Goal: Use online tool/utility: Utilize a website feature to perform a specific function

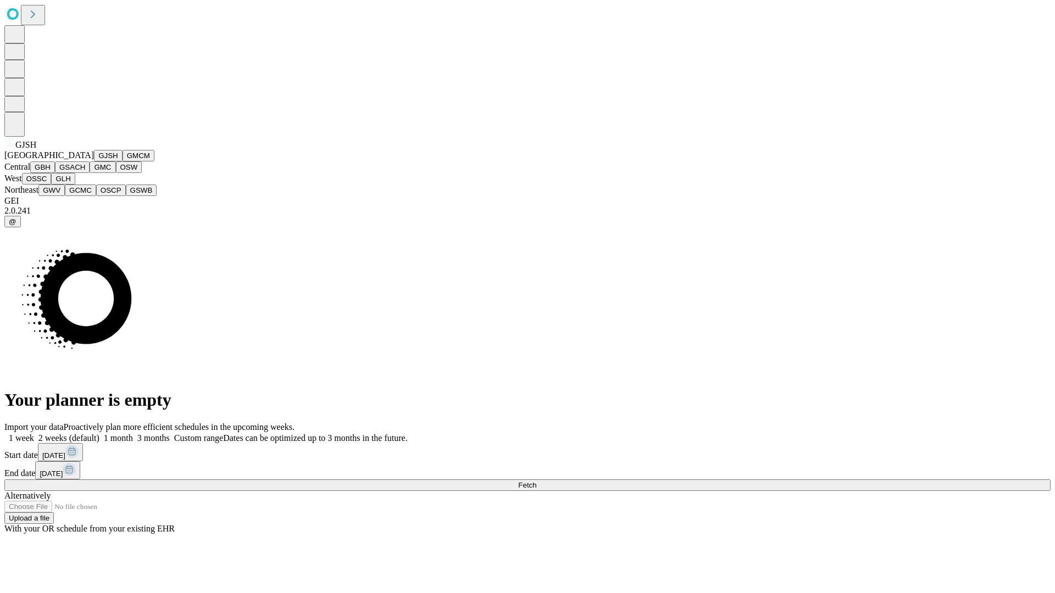
click at [94, 161] on button "GJSH" at bounding box center [108, 156] width 29 height 12
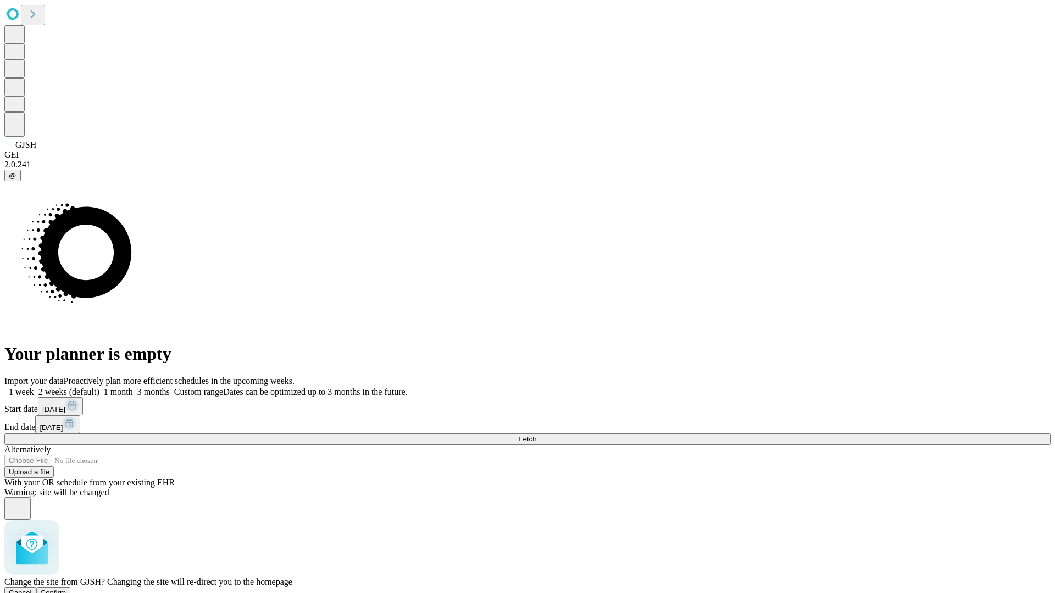
click at [66, 589] on span "Confirm" at bounding box center [54, 593] width 26 height 8
click at [99, 387] on label "2 weeks (default)" at bounding box center [66, 391] width 65 height 9
click at [536, 435] on span "Fetch" at bounding box center [527, 439] width 18 height 8
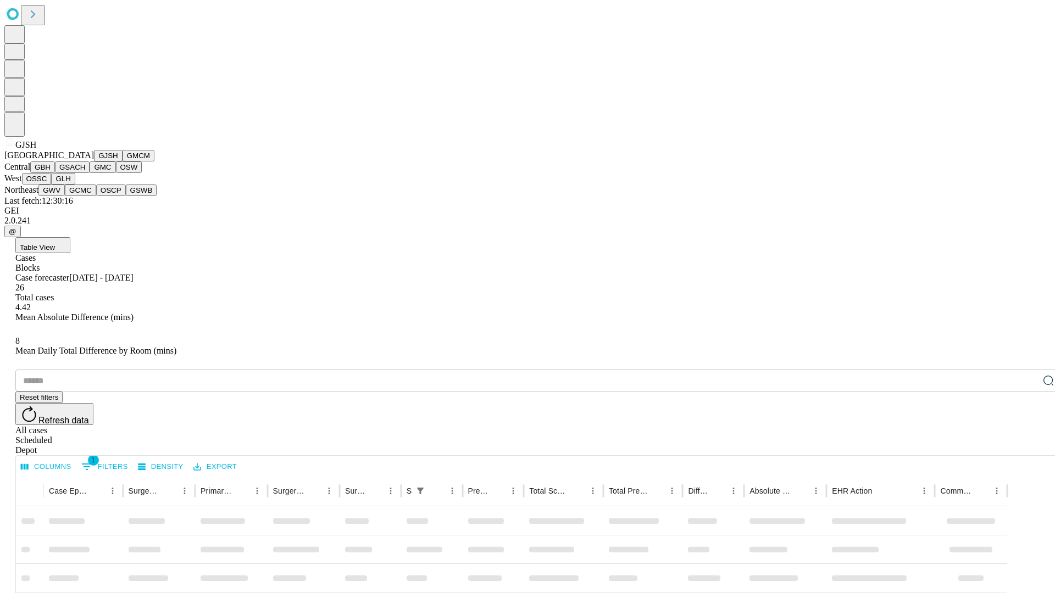
click at [122, 161] on button "GMCM" at bounding box center [138, 156] width 32 height 12
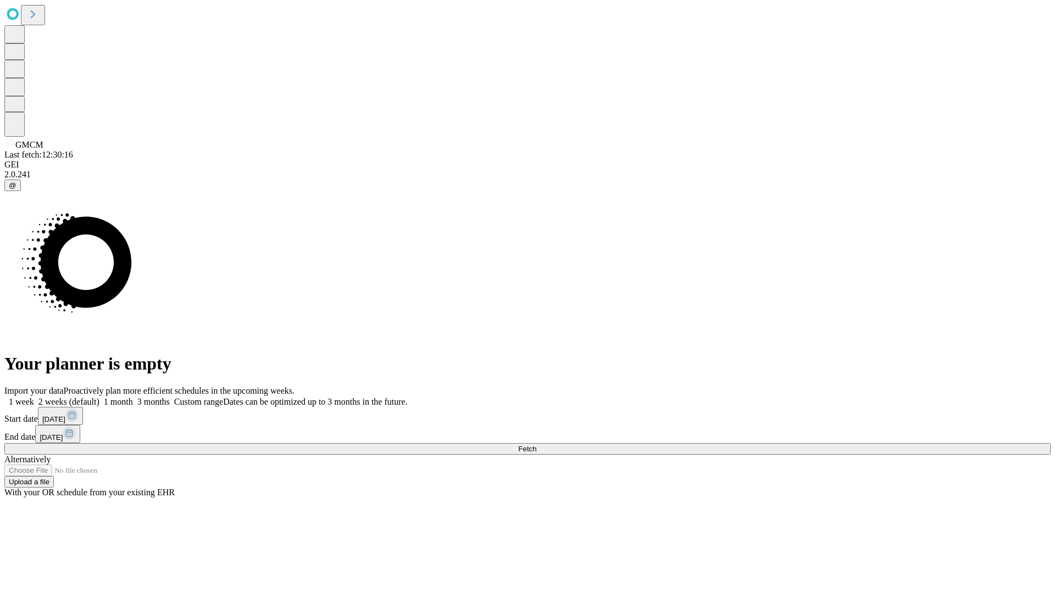
click at [99, 397] on label "2 weeks (default)" at bounding box center [66, 401] width 65 height 9
click at [536, 445] on span "Fetch" at bounding box center [527, 449] width 18 height 8
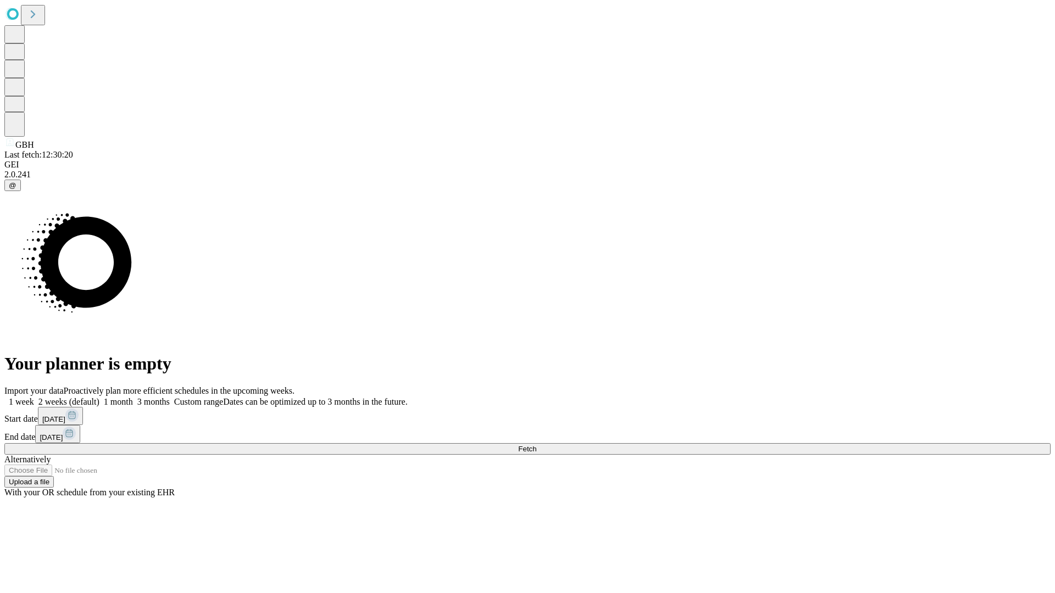
click at [536, 445] on span "Fetch" at bounding box center [527, 449] width 18 height 8
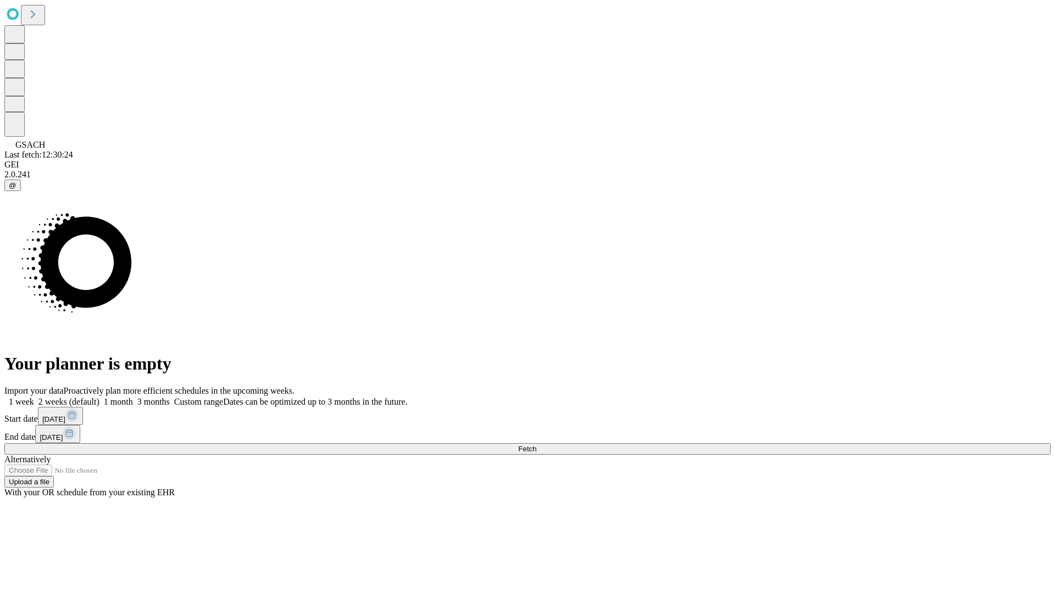
click at [99, 397] on label "2 weeks (default)" at bounding box center [66, 401] width 65 height 9
click at [536, 445] on span "Fetch" at bounding box center [527, 449] width 18 height 8
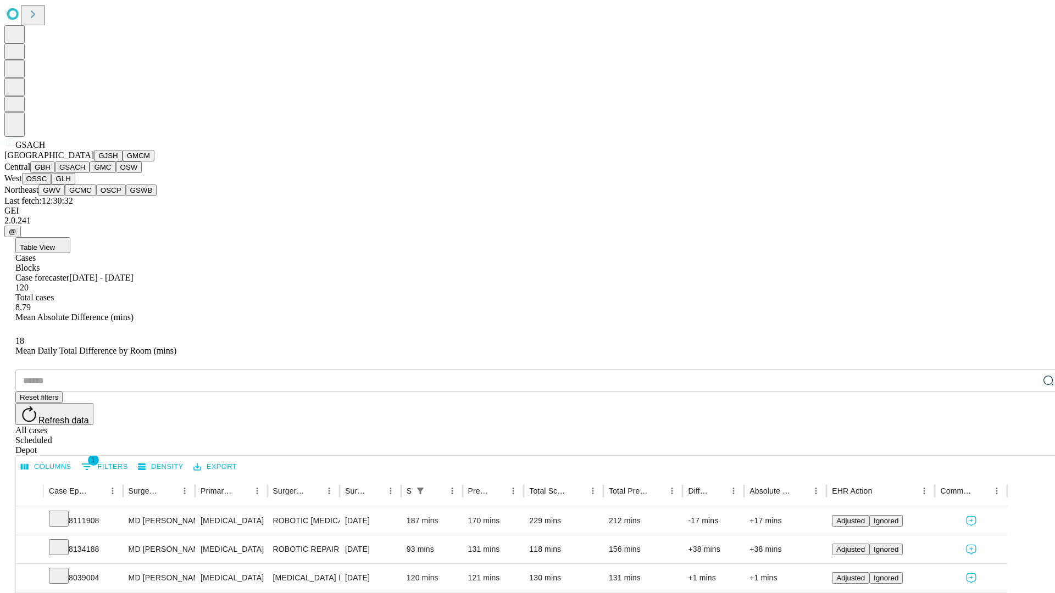
click at [90, 173] on button "GMC" at bounding box center [103, 167] width 26 height 12
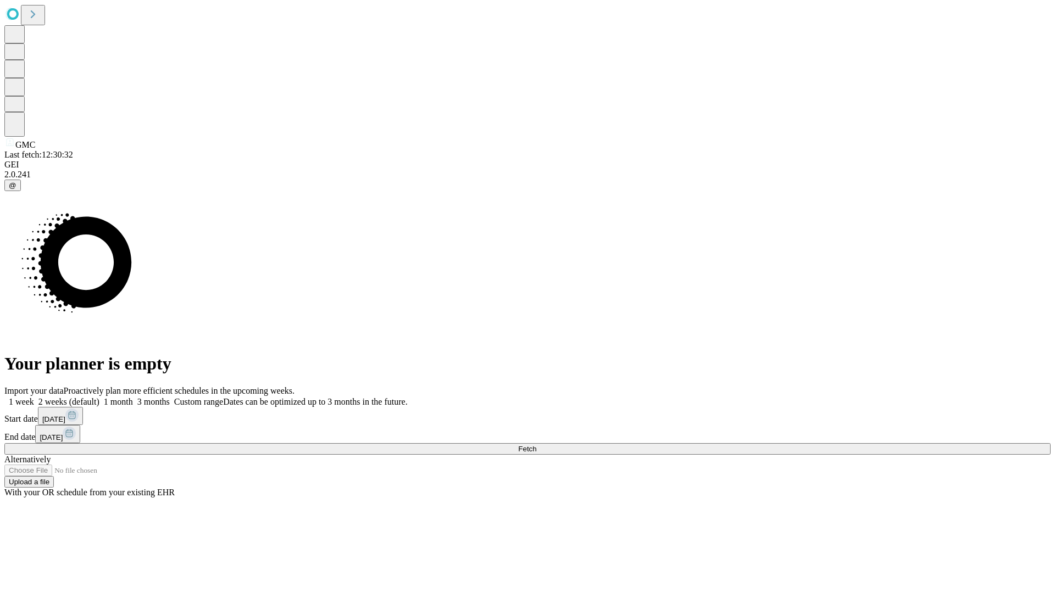
click at [99, 397] on label "2 weeks (default)" at bounding box center [66, 401] width 65 height 9
click at [536, 445] on span "Fetch" at bounding box center [527, 449] width 18 height 8
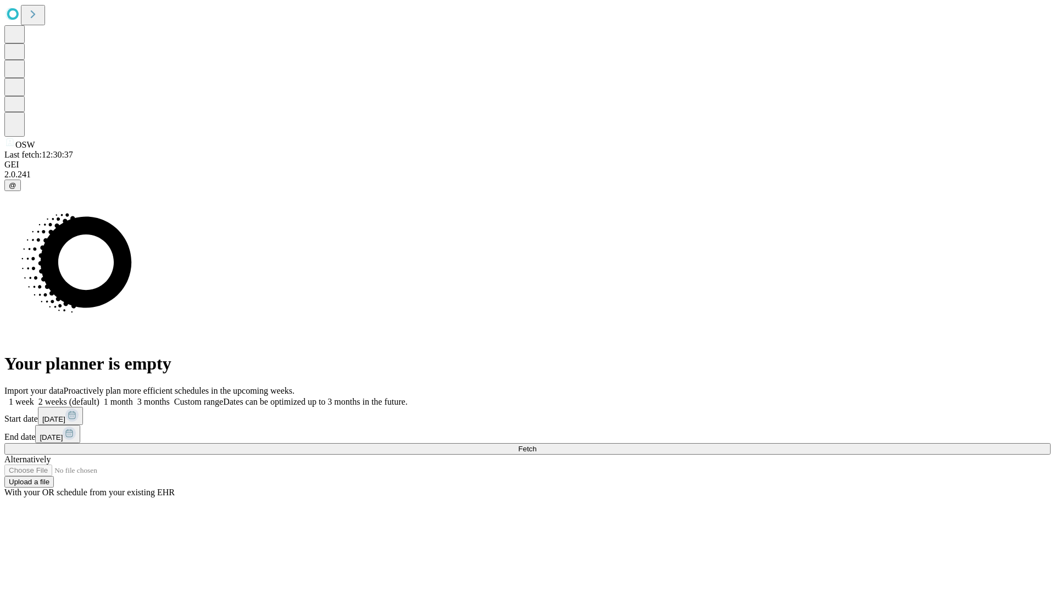
click at [99, 397] on label "2 weeks (default)" at bounding box center [66, 401] width 65 height 9
click at [536, 445] on span "Fetch" at bounding box center [527, 449] width 18 height 8
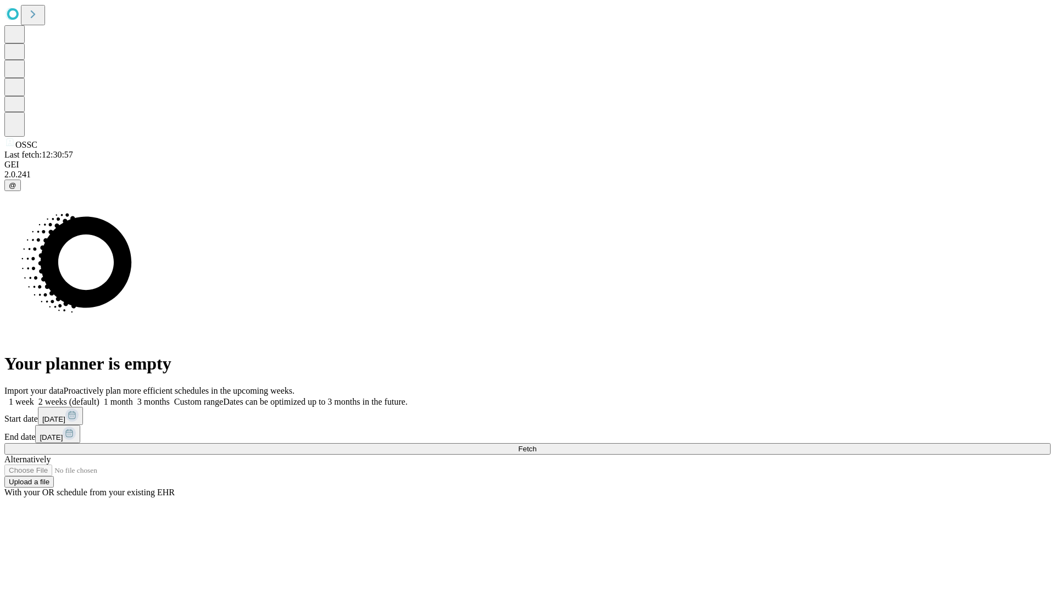
click at [99, 397] on label "2 weeks (default)" at bounding box center [66, 401] width 65 height 9
click at [536, 445] on span "Fetch" at bounding box center [527, 449] width 18 height 8
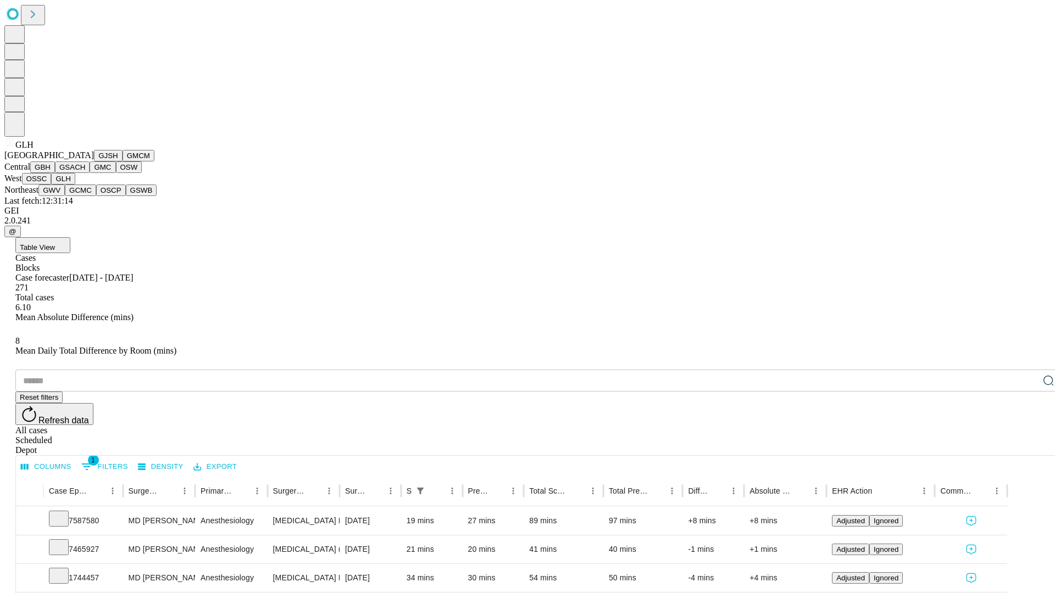
click at [65, 196] on button "GWV" at bounding box center [51, 191] width 26 height 12
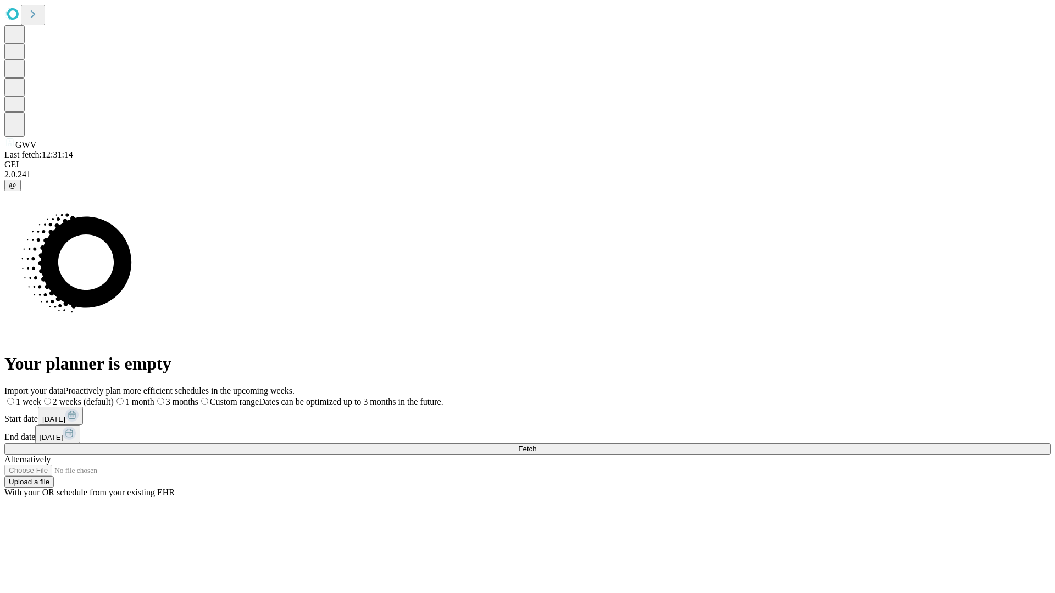
click at [114, 397] on label "2 weeks (default)" at bounding box center [77, 401] width 73 height 9
click at [536, 445] on span "Fetch" at bounding box center [527, 449] width 18 height 8
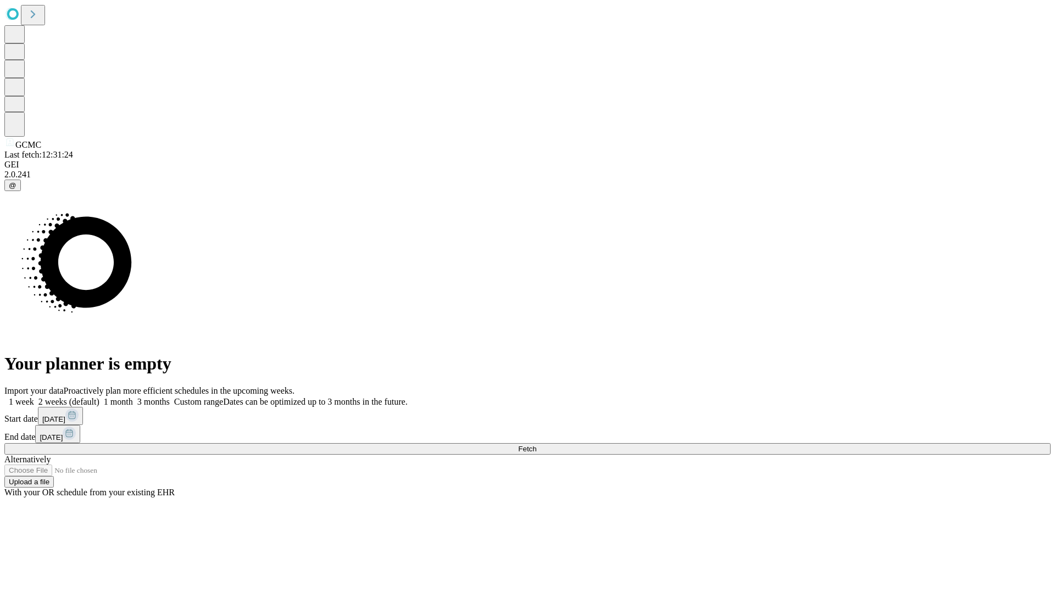
click at [536, 445] on span "Fetch" at bounding box center [527, 449] width 18 height 8
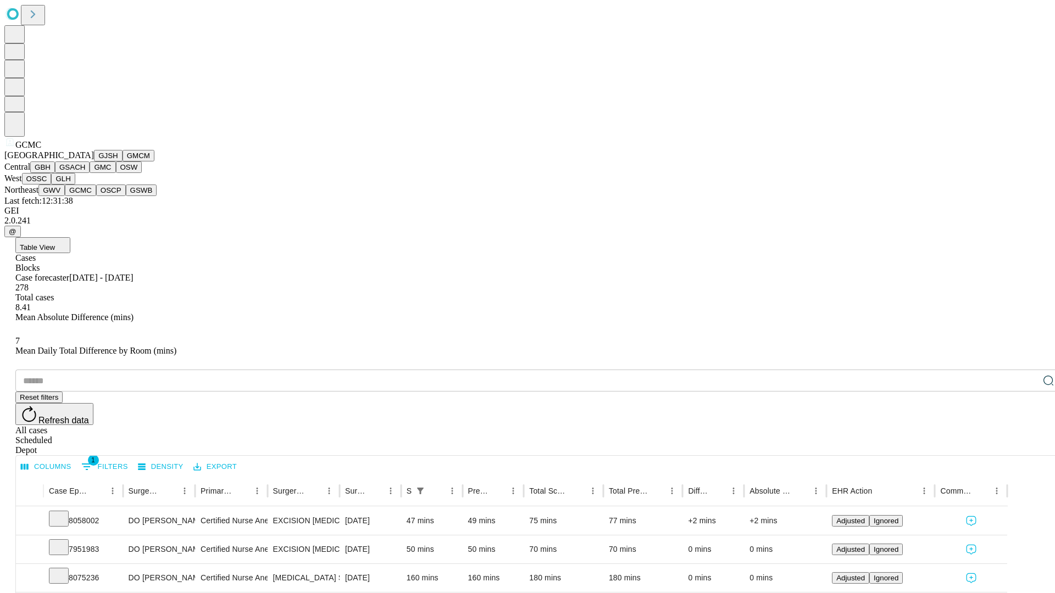
click at [96, 196] on button "OSCP" at bounding box center [111, 191] width 30 height 12
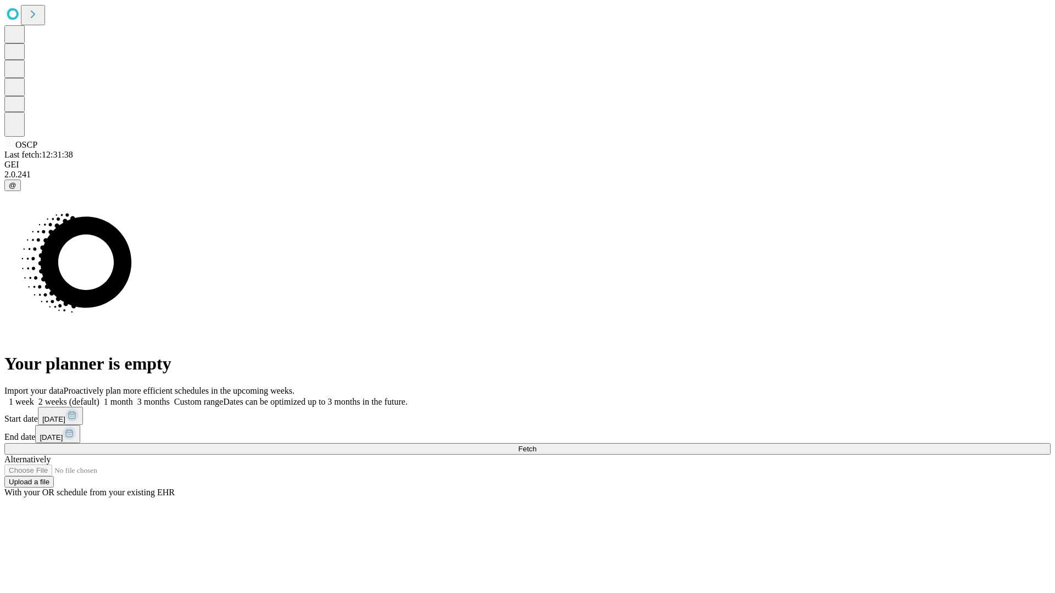
click at [99, 397] on label "2 weeks (default)" at bounding box center [66, 401] width 65 height 9
click at [536, 445] on span "Fetch" at bounding box center [527, 449] width 18 height 8
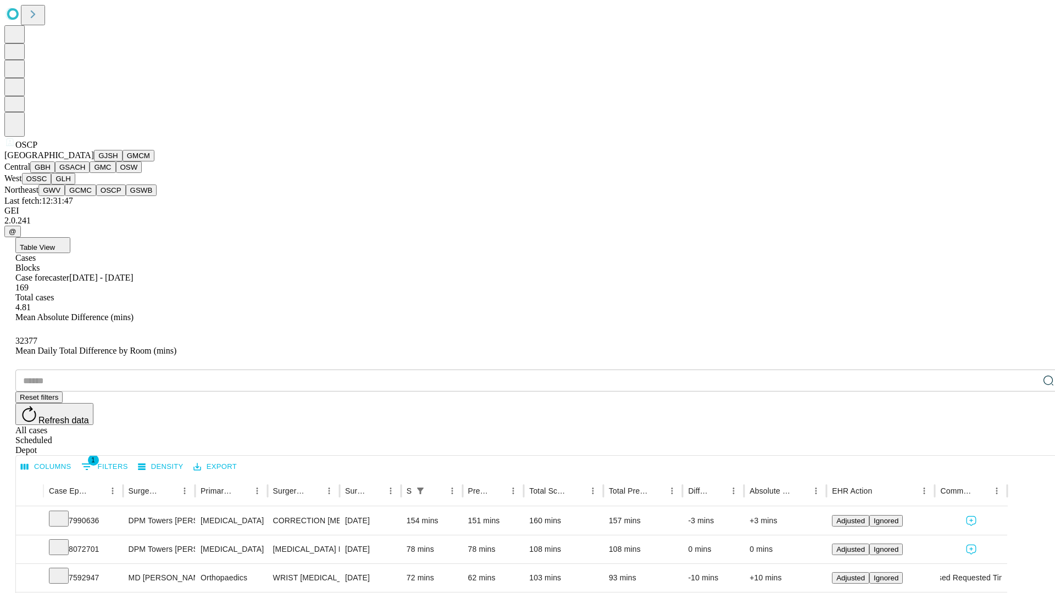
click at [126, 196] on button "GSWB" at bounding box center [141, 191] width 31 height 12
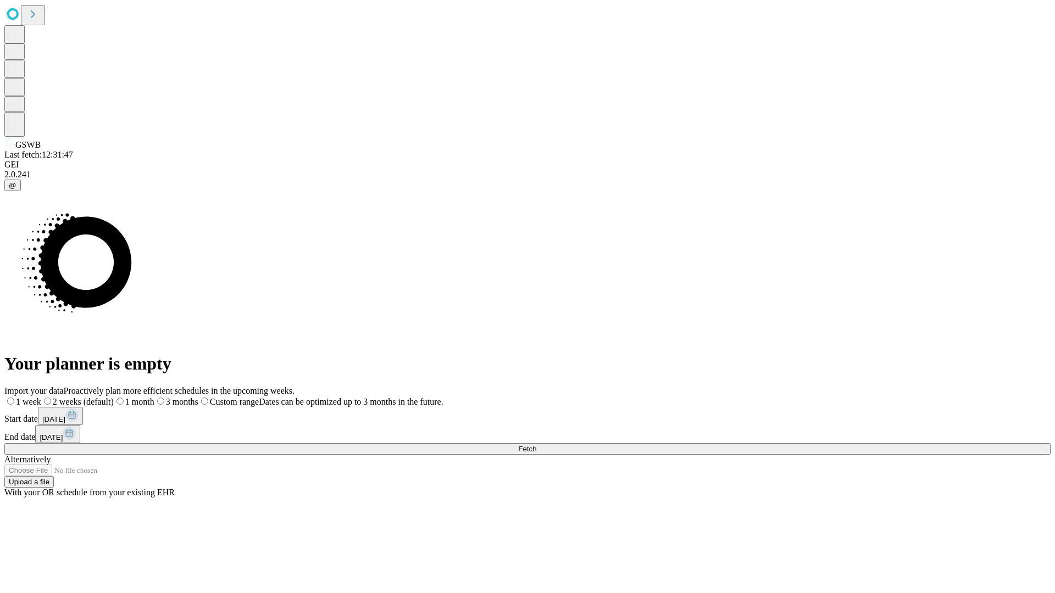
click at [114, 397] on label "2 weeks (default)" at bounding box center [77, 401] width 73 height 9
click at [536, 445] on span "Fetch" at bounding box center [527, 449] width 18 height 8
